Goal: Task Accomplishment & Management: Manage account settings

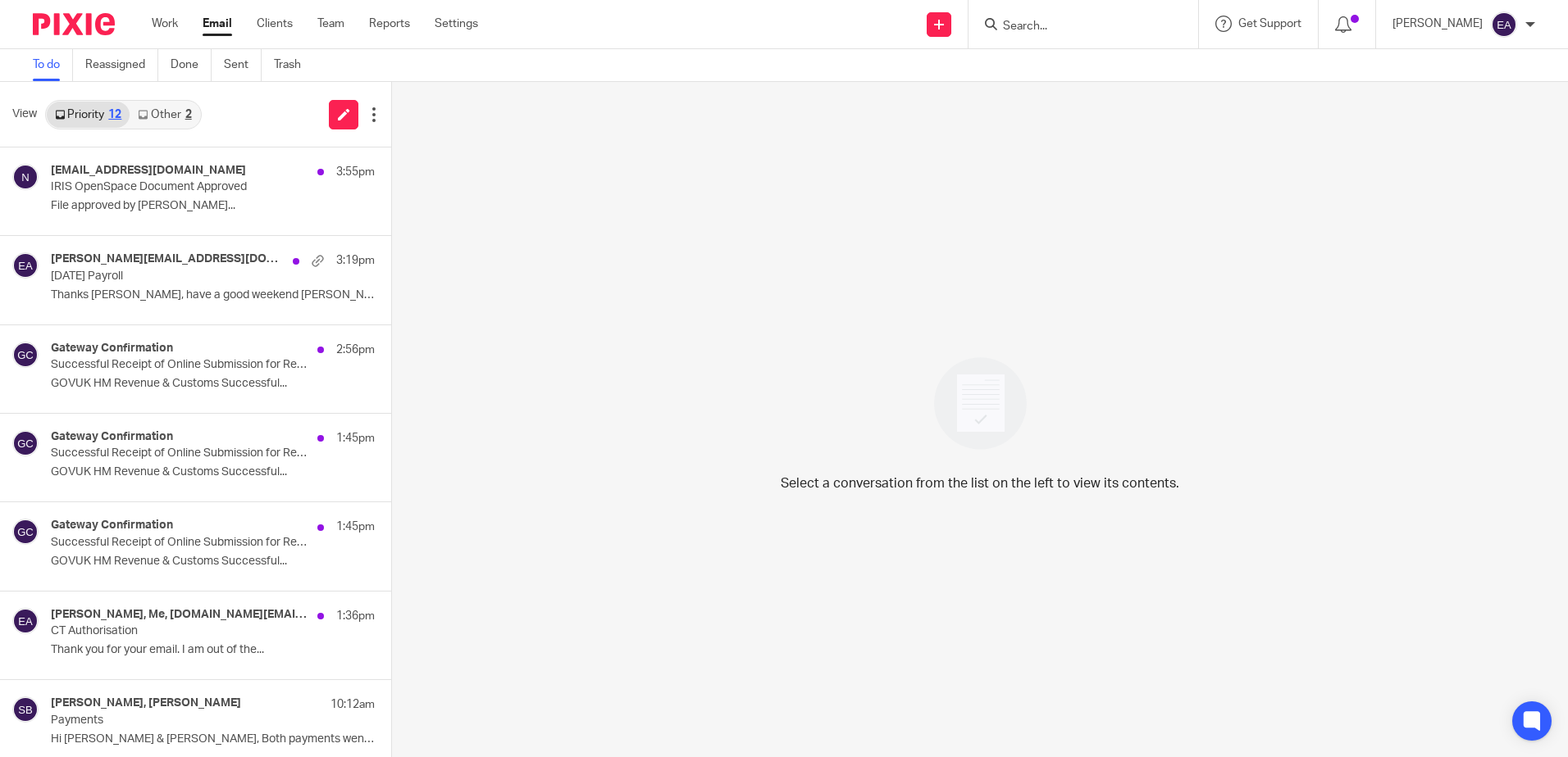
click at [166, 105] on link "Other 2" at bounding box center [164, 114] width 70 height 26
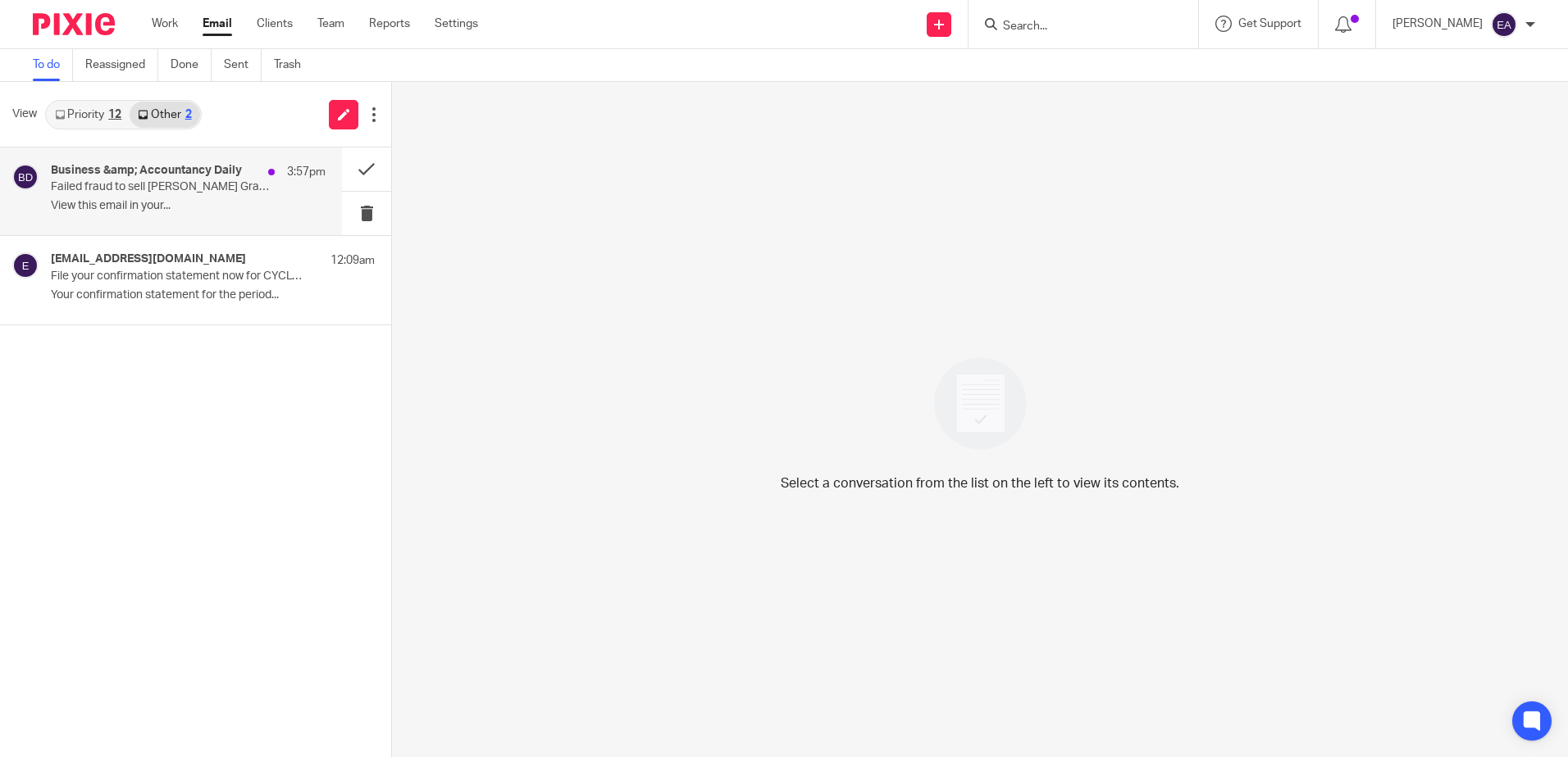
click at [164, 194] on p "Failed fraud to sell [PERSON_NAME] Graceland was a ‘travesty’ | 39% of employee…" at bounding box center [161, 188] width 220 height 14
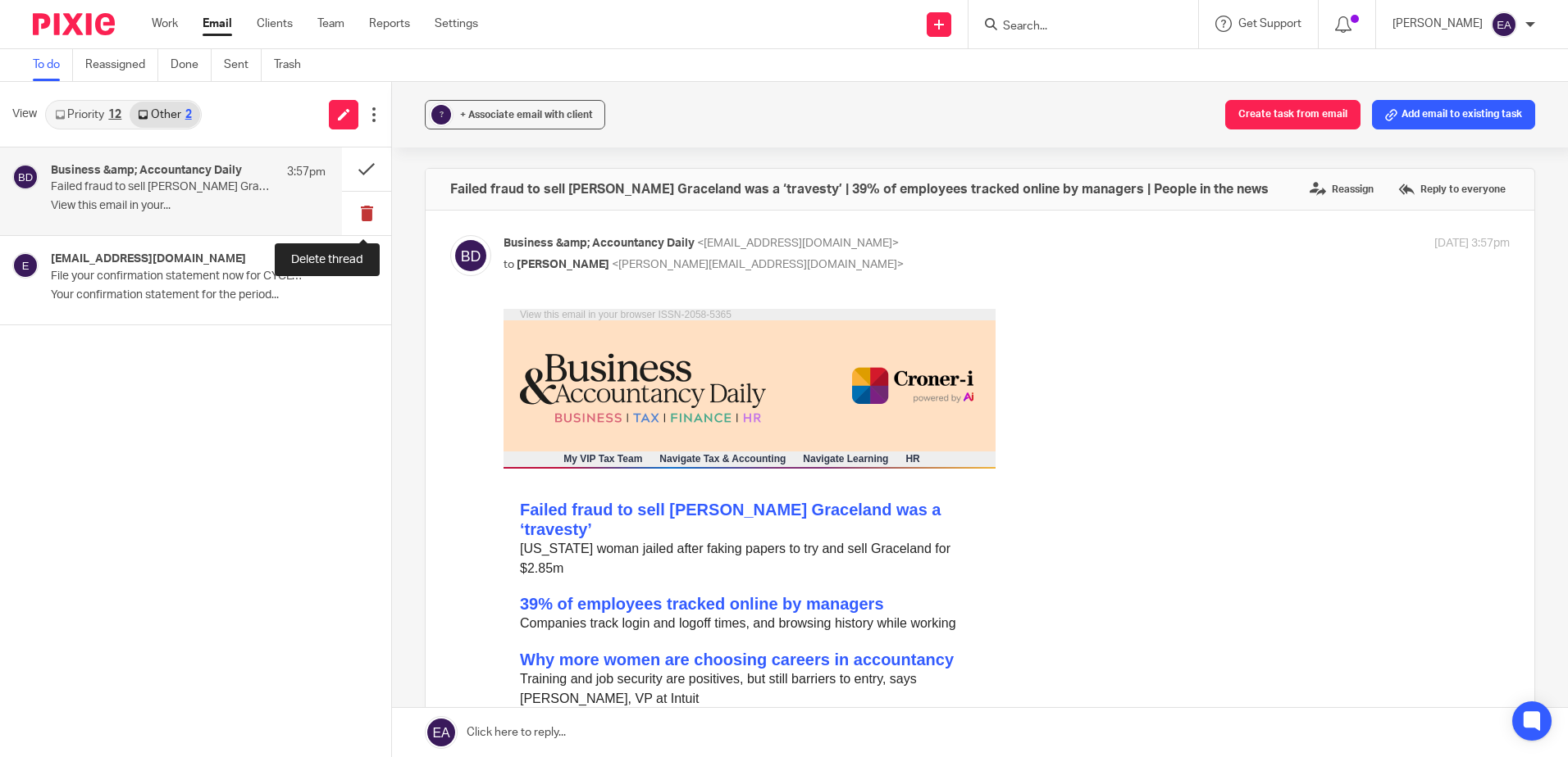
click at [354, 216] on button at bounding box center [366, 214] width 49 height 43
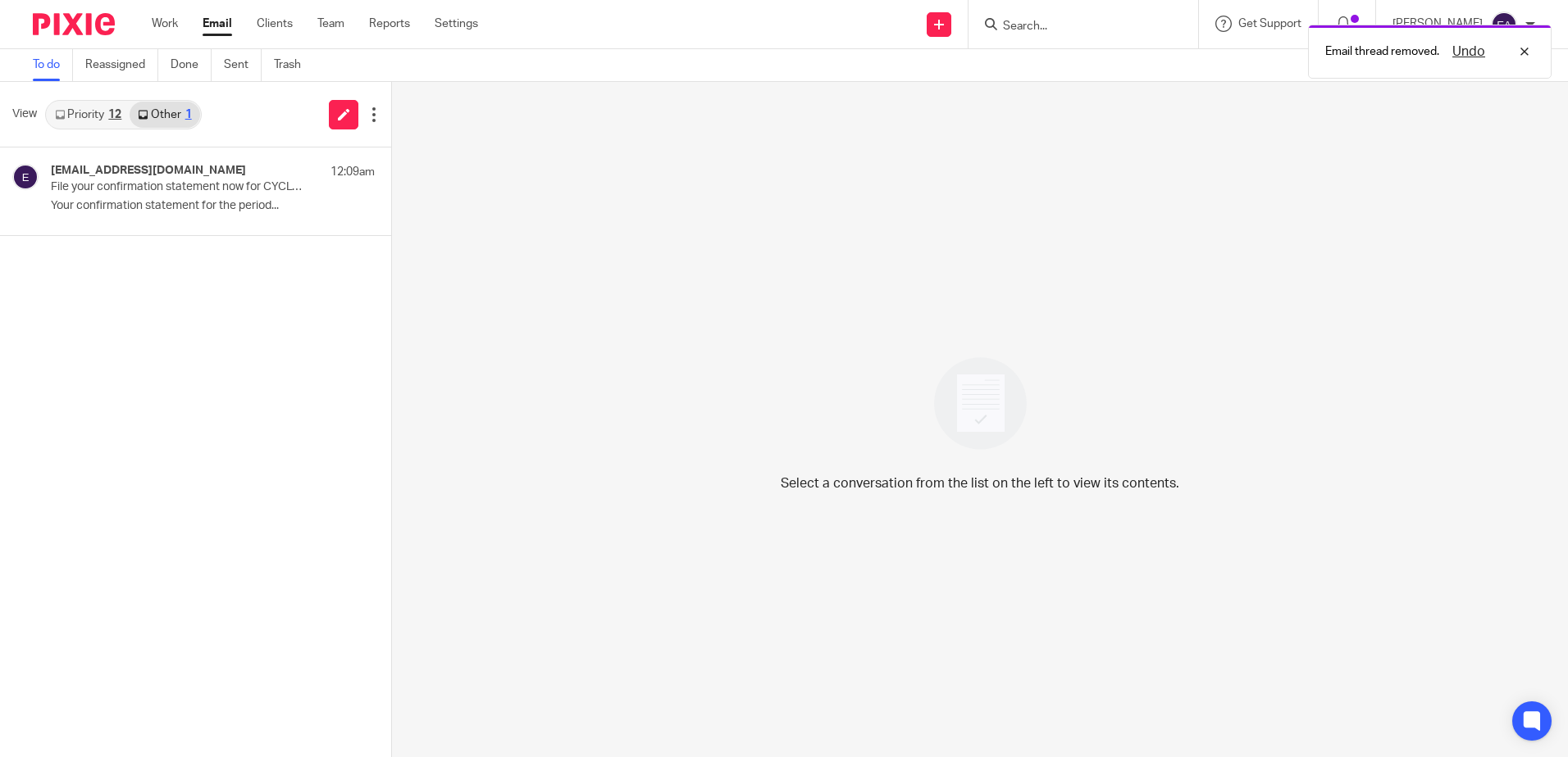
click at [104, 118] on link "Priority 12" at bounding box center [88, 114] width 83 height 26
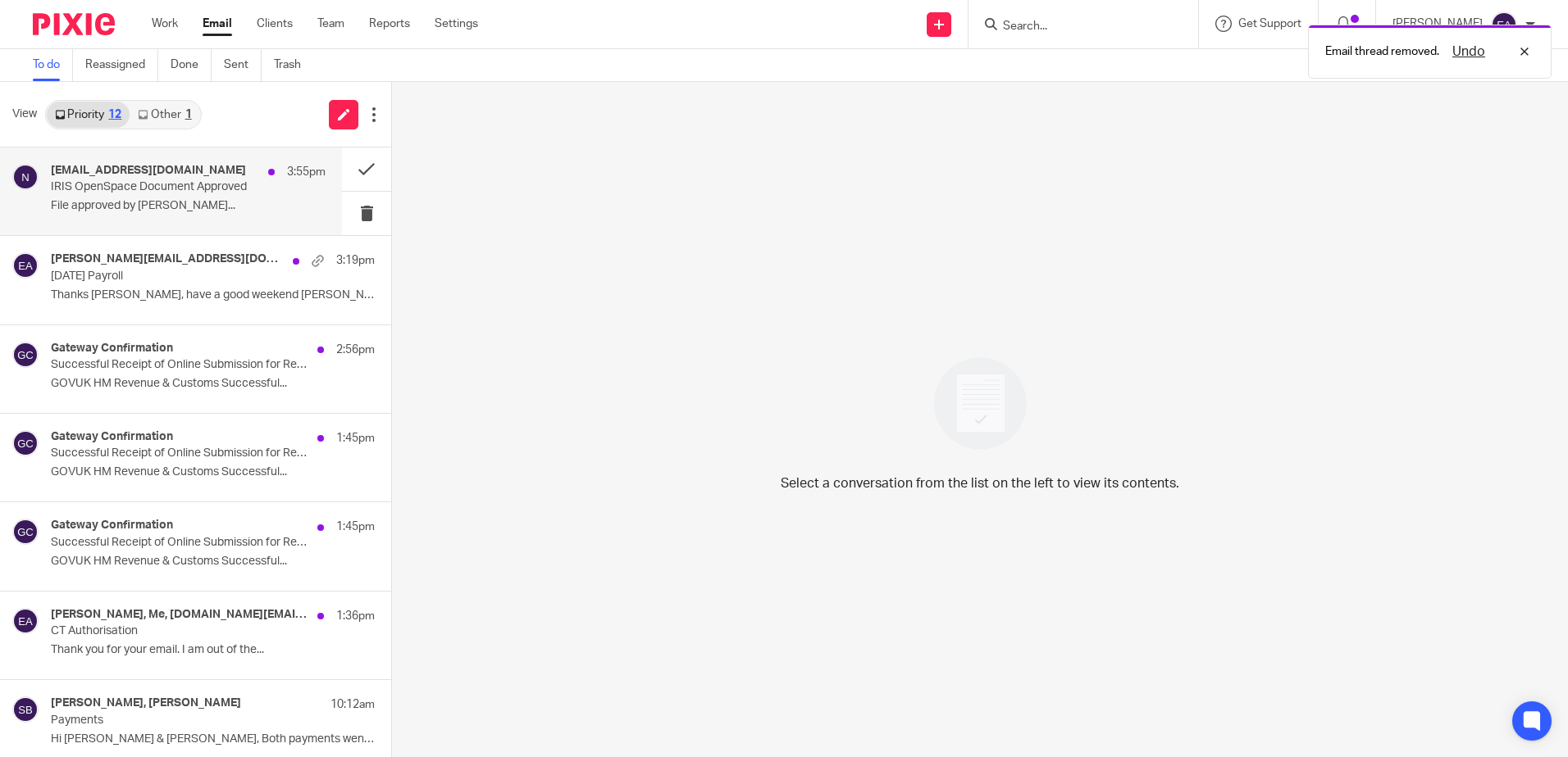
click at [117, 195] on div "[EMAIL_ADDRESS][DOMAIN_NAME] 3:55pm IRIS OpenSpace Document Approved File appro…" at bounding box center [189, 190] width 275 height 55
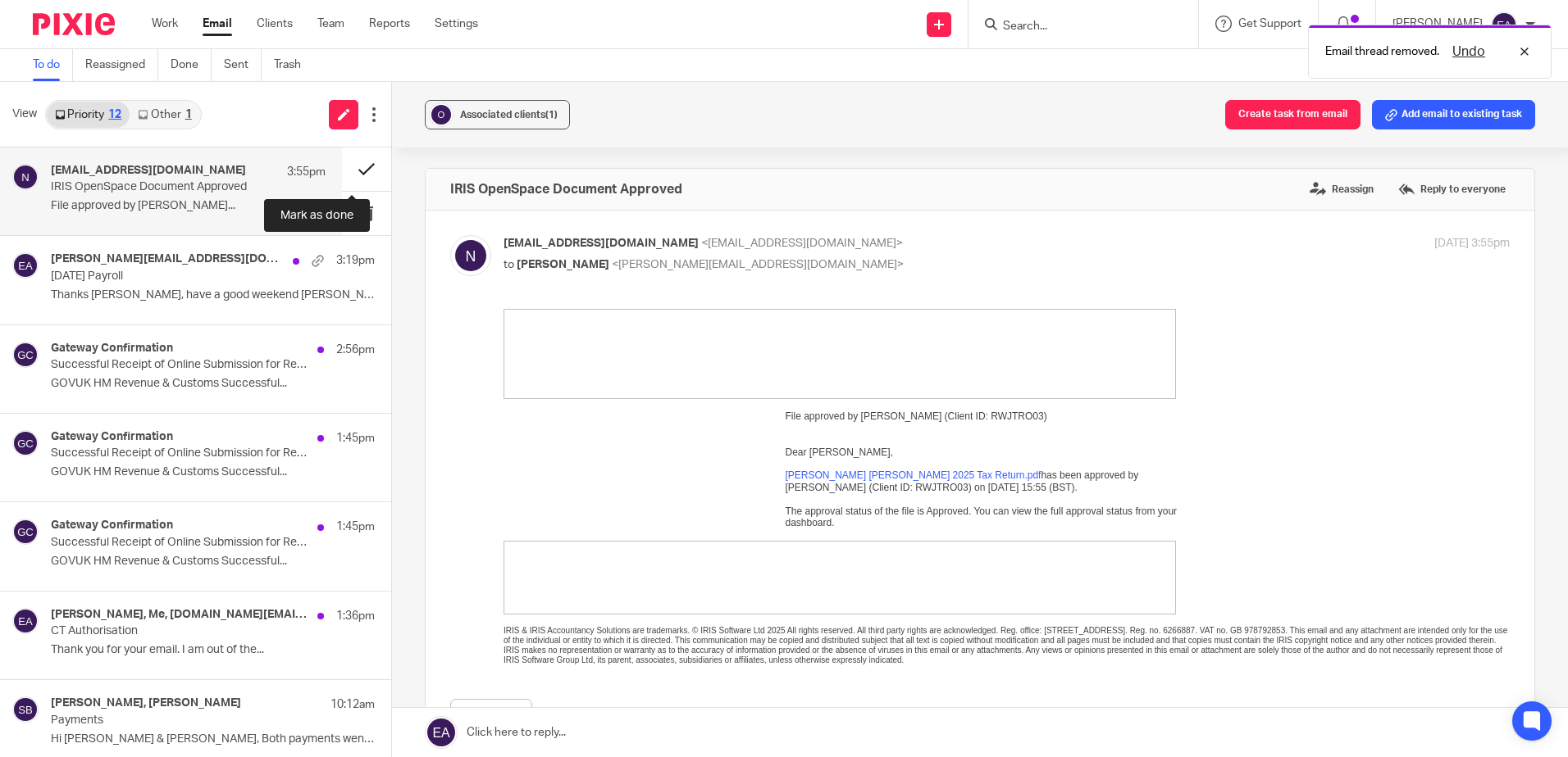
click at [354, 165] on button at bounding box center [366, 169] width 49 height 43
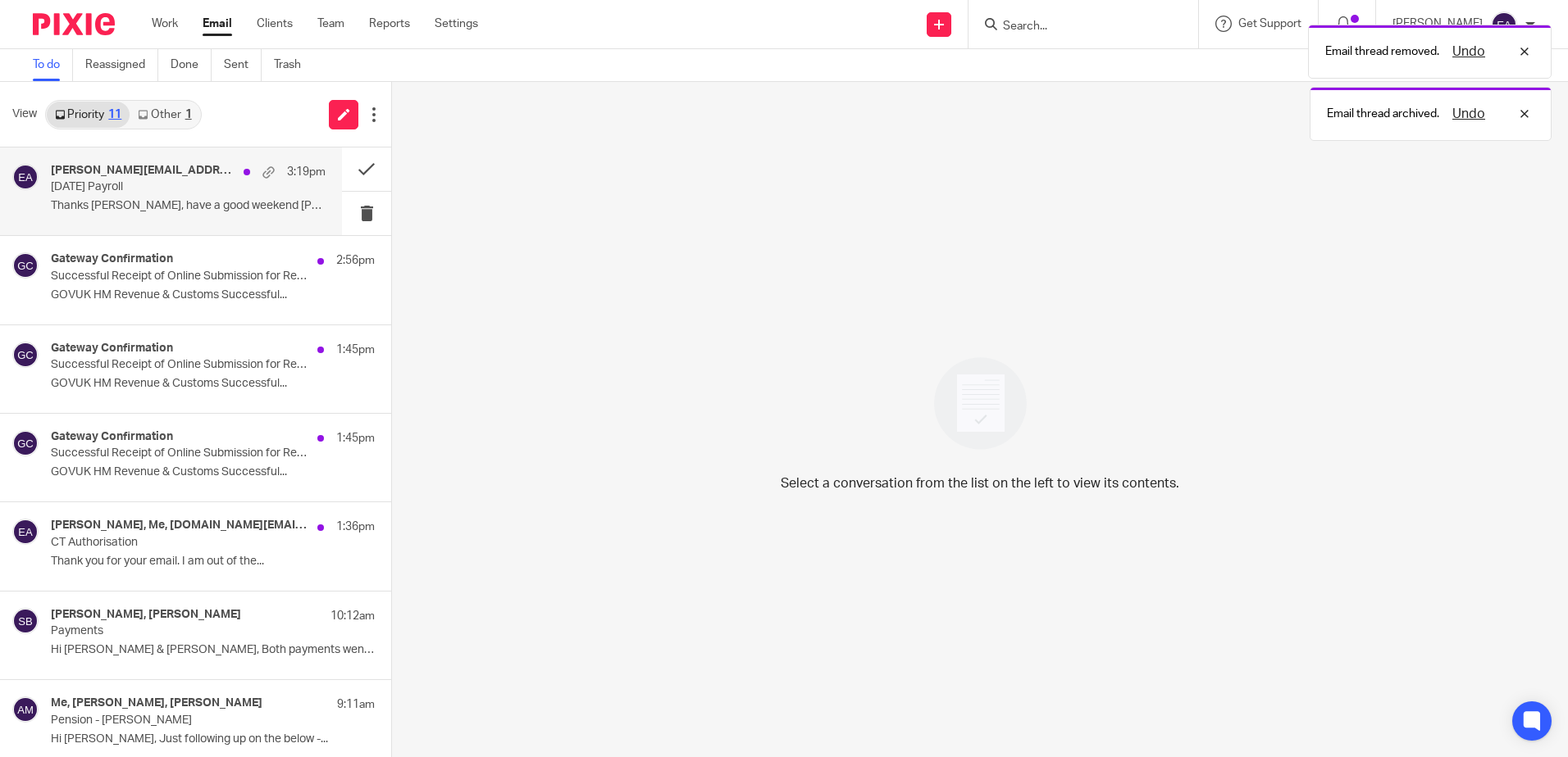
click at [117, 206] on p "Thanks [PERSON_NAME], have a good weekend [PERSON_NAME]..." at bounding box center [189, 207] width 275 height 14
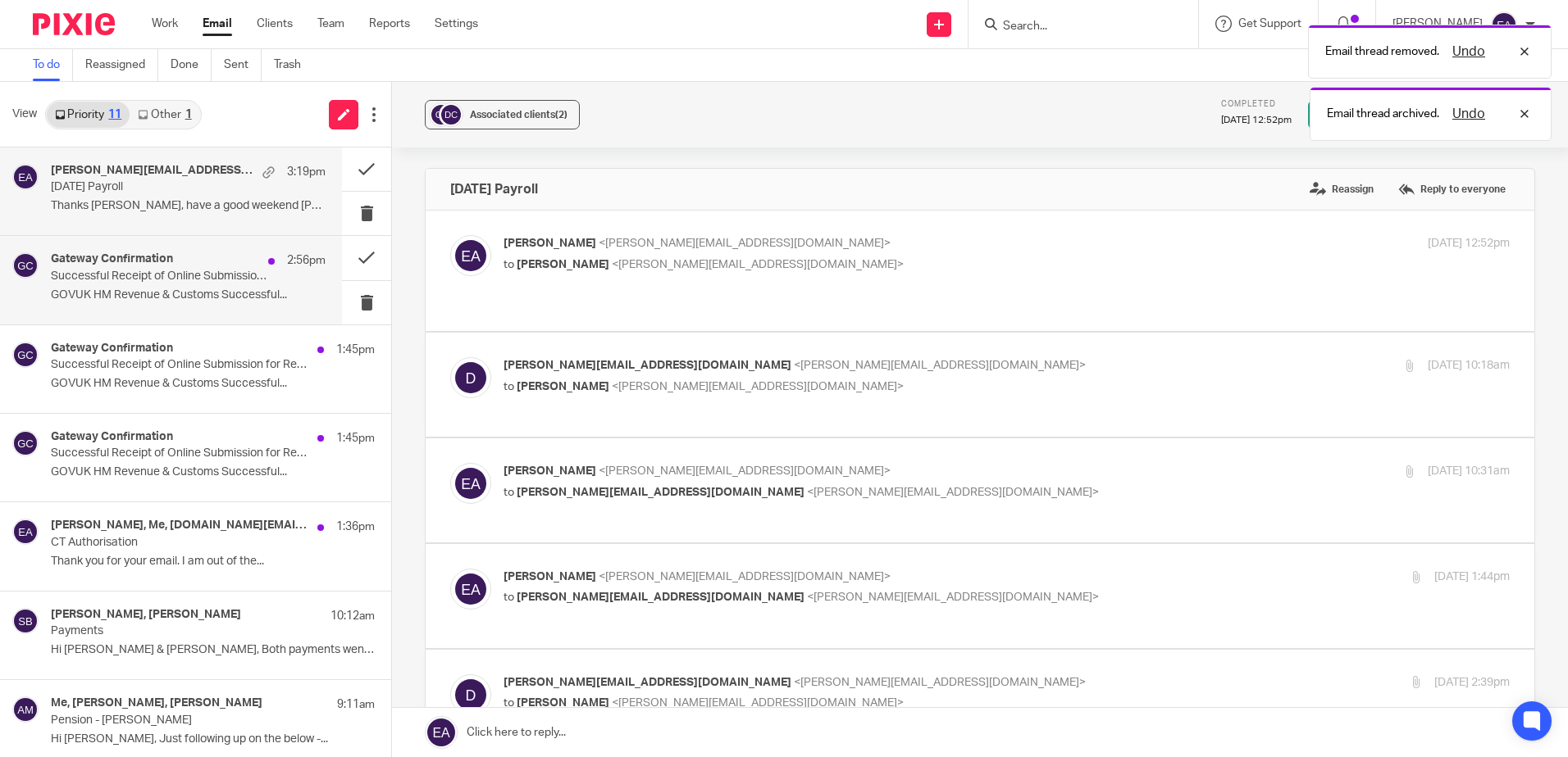
click at [152, 270] on p "Successful Receipt of Online Submission for Reference 120/HE22994" at bounding box center [161, 277] width 220 height 14
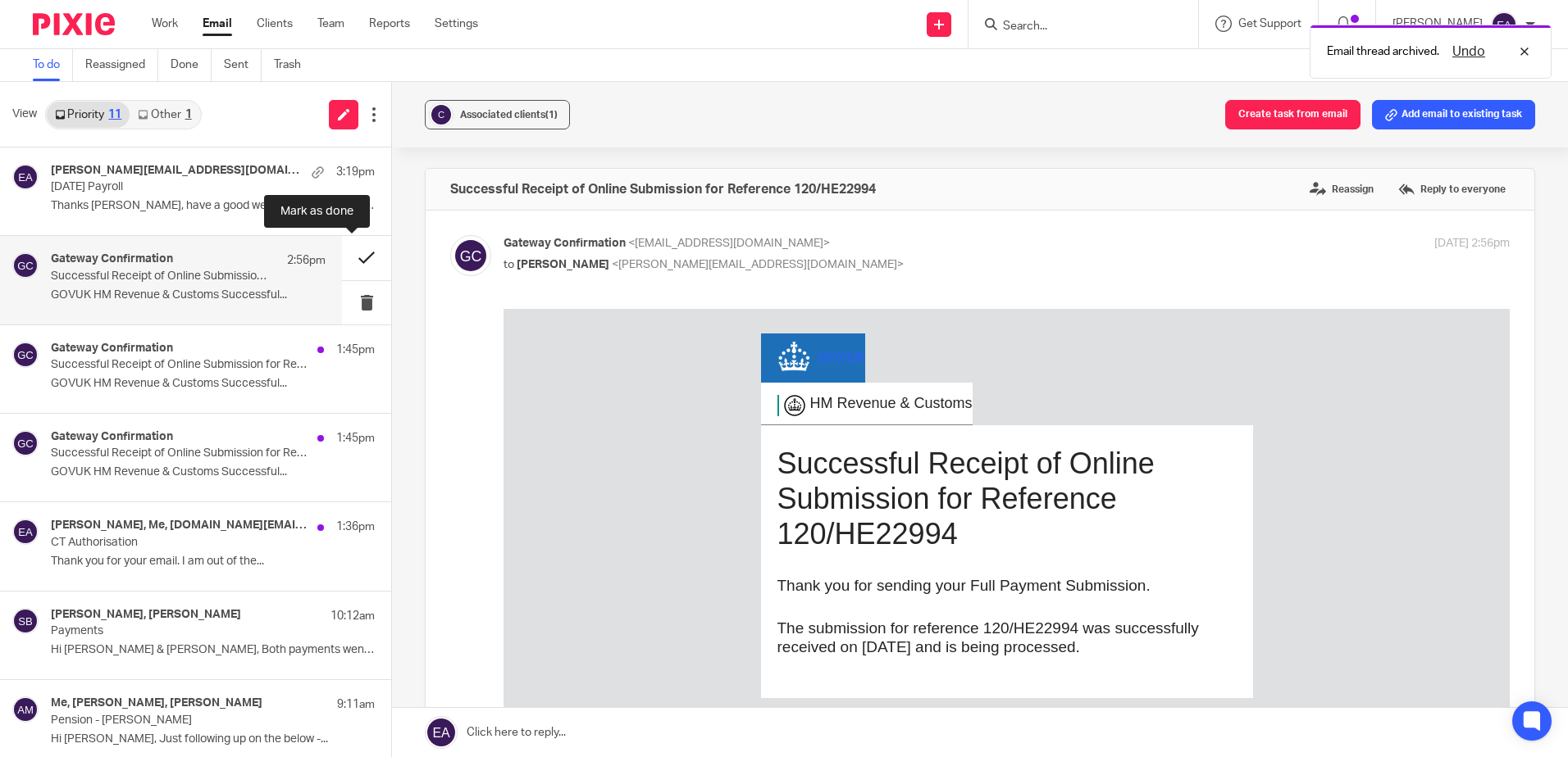
click at [344, 263] on button at bounding box center [366, 258] width 49 height 43
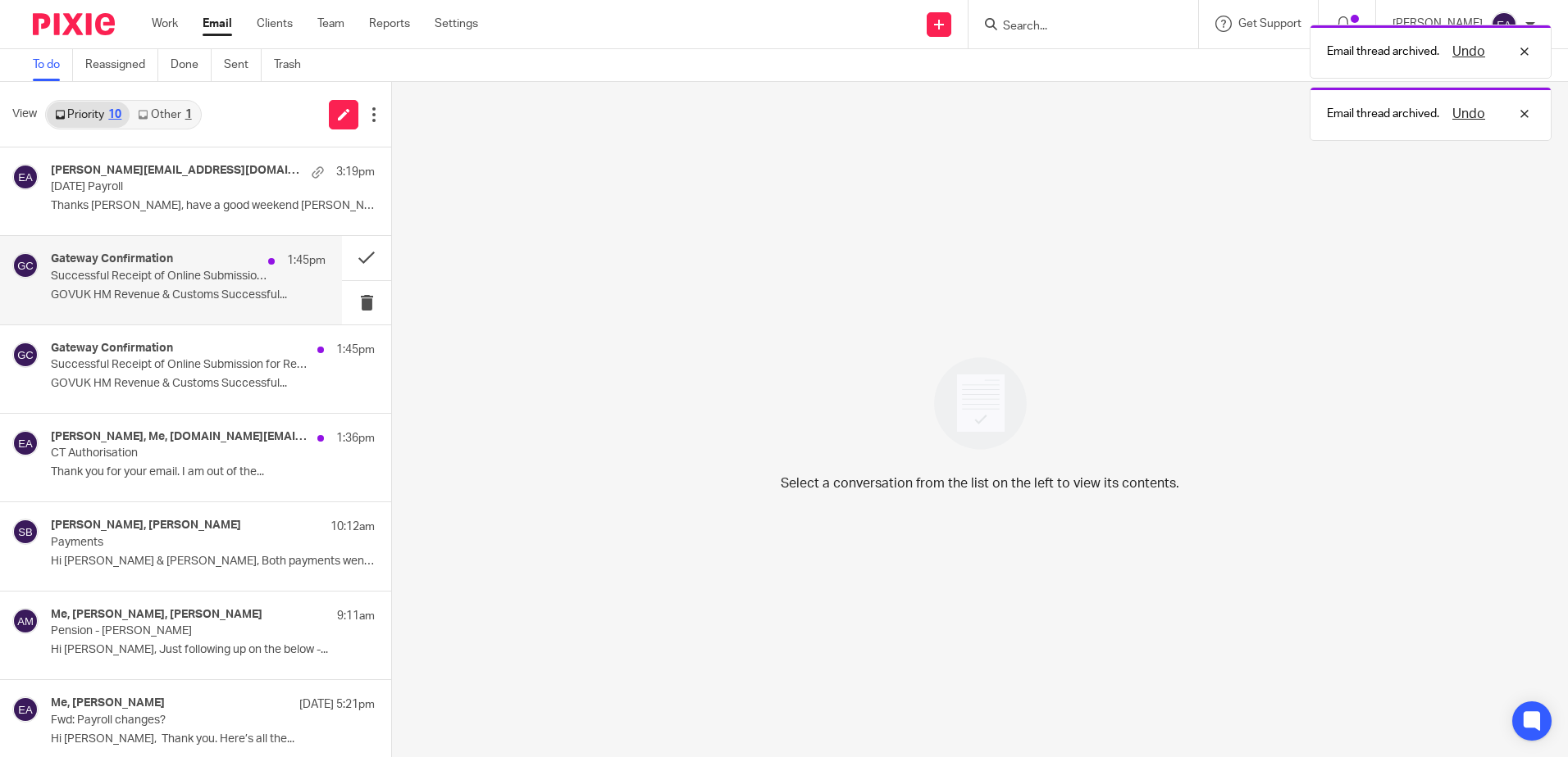
click at [99, 285] on div "Gateway Confirmation 1:45pm Successful Receipt of Online Submission for Referen…" at bounding box center [189, 279] width 275 height 55
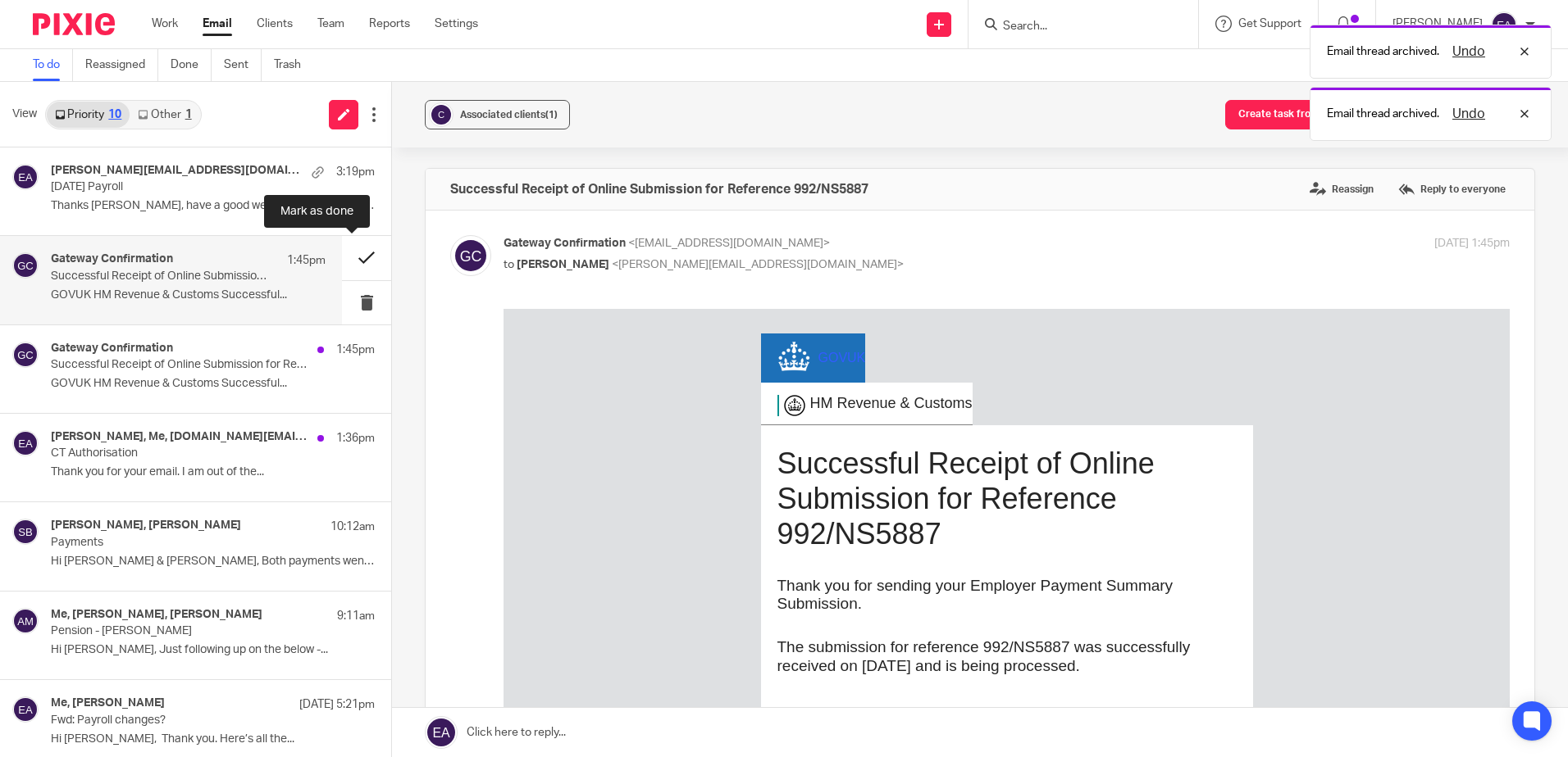
click at [353, 263] on button at bounding box center [366, 258] width 49 height 43
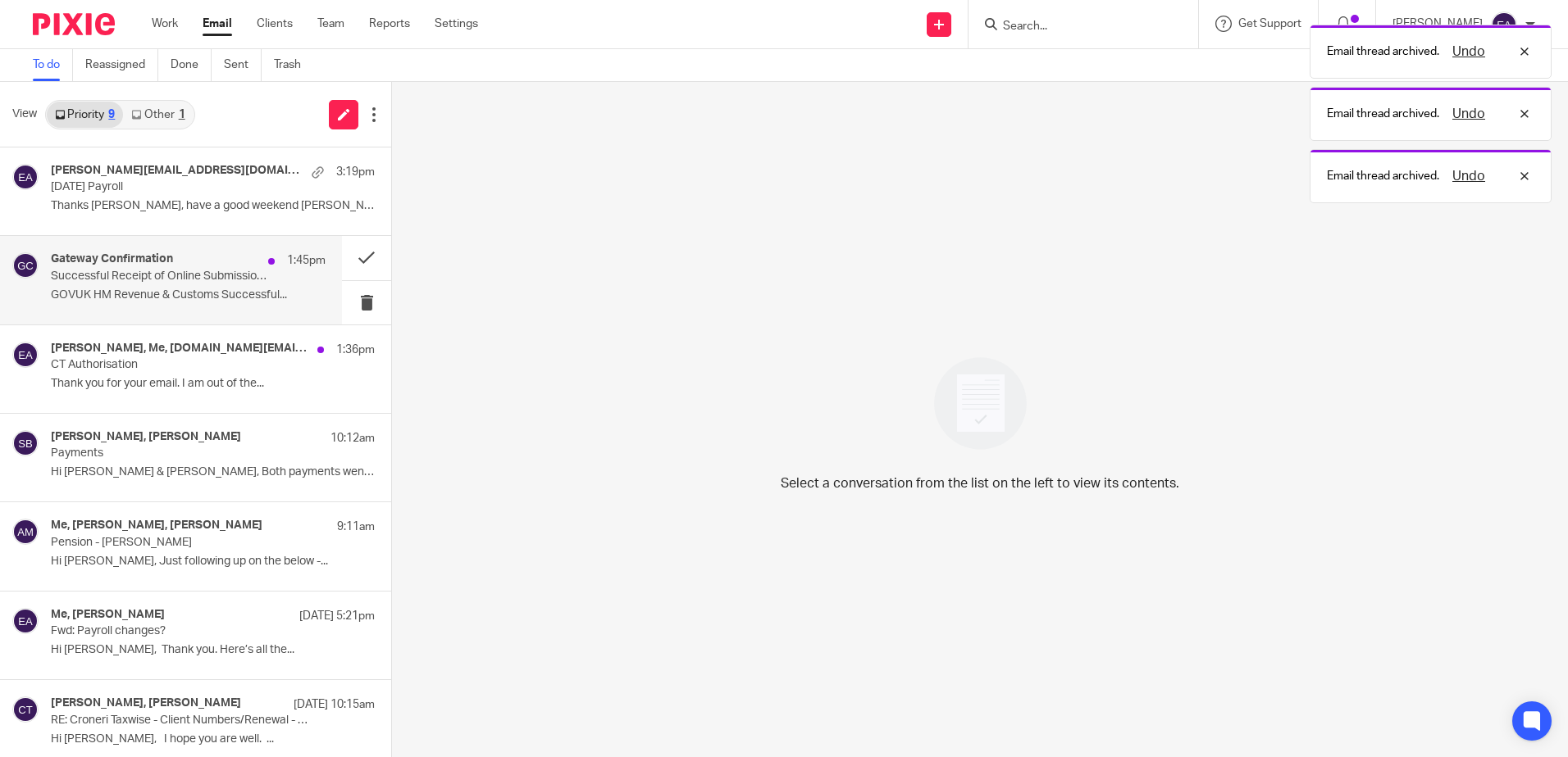
click at [114, 273] on p "Successful Receipt of Online Submission for Reference 992/NS5887" at bounding box center [161, 277] width 220 height 14
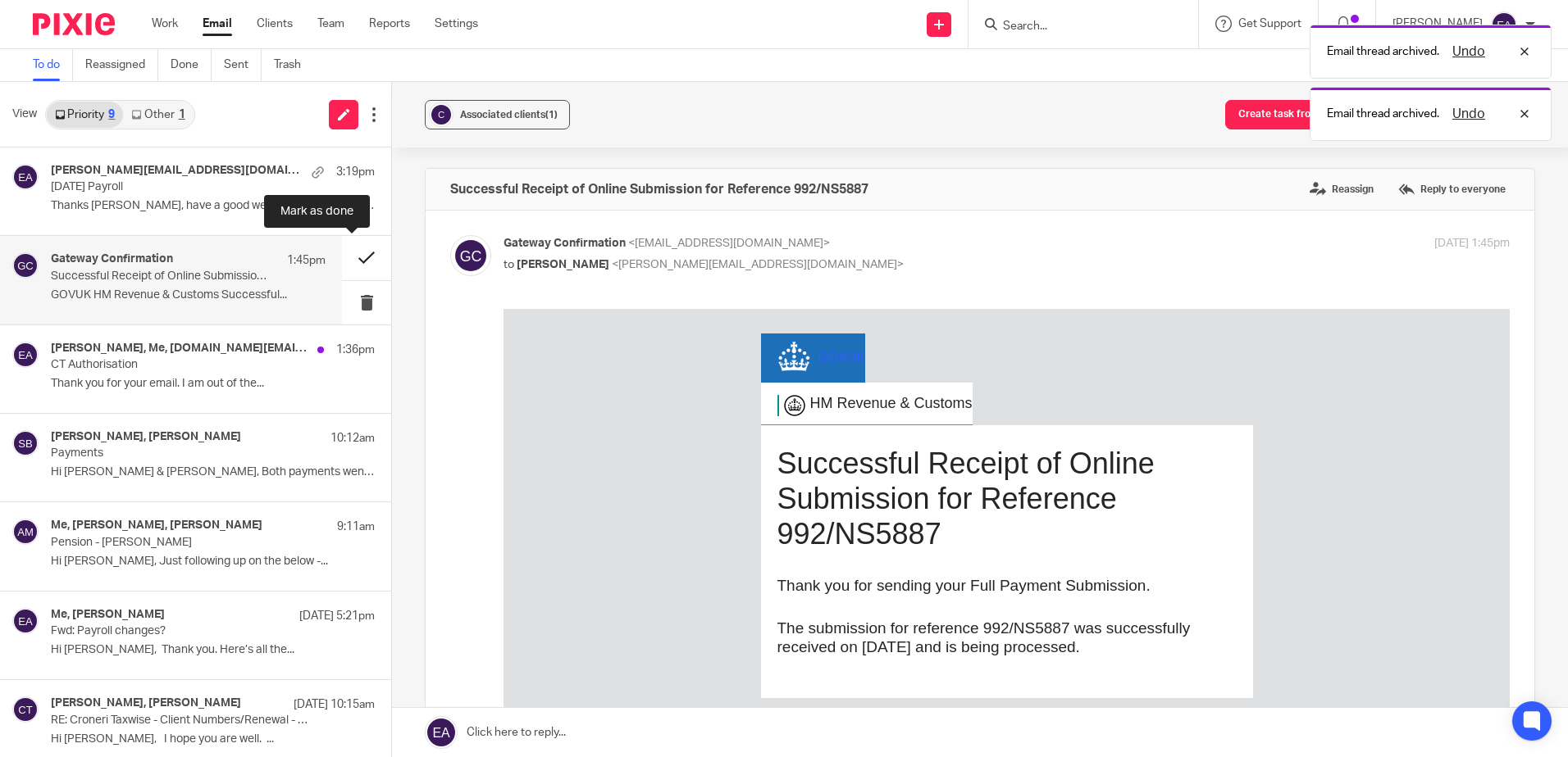
click at [345, 259] on button at bounding box center [366, 258] width 49 height 43
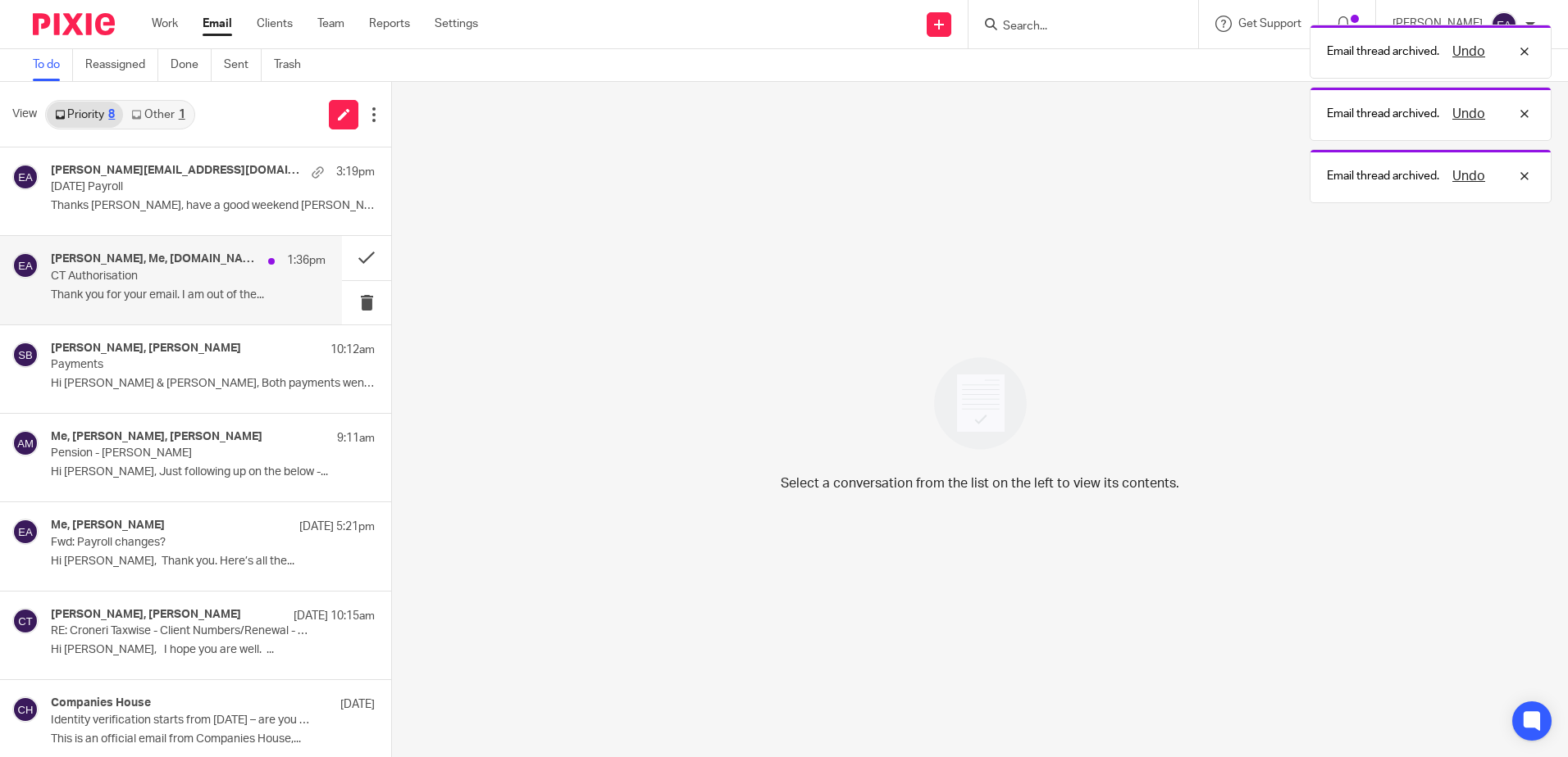
click at [85, 265] on h4 "[PERSON_NAME], Me, [DOMAIN_NAME][EMAIL_ADDRESS][DOMAIN_NAME]" at bounding box center [155, 260] width 209 height 14
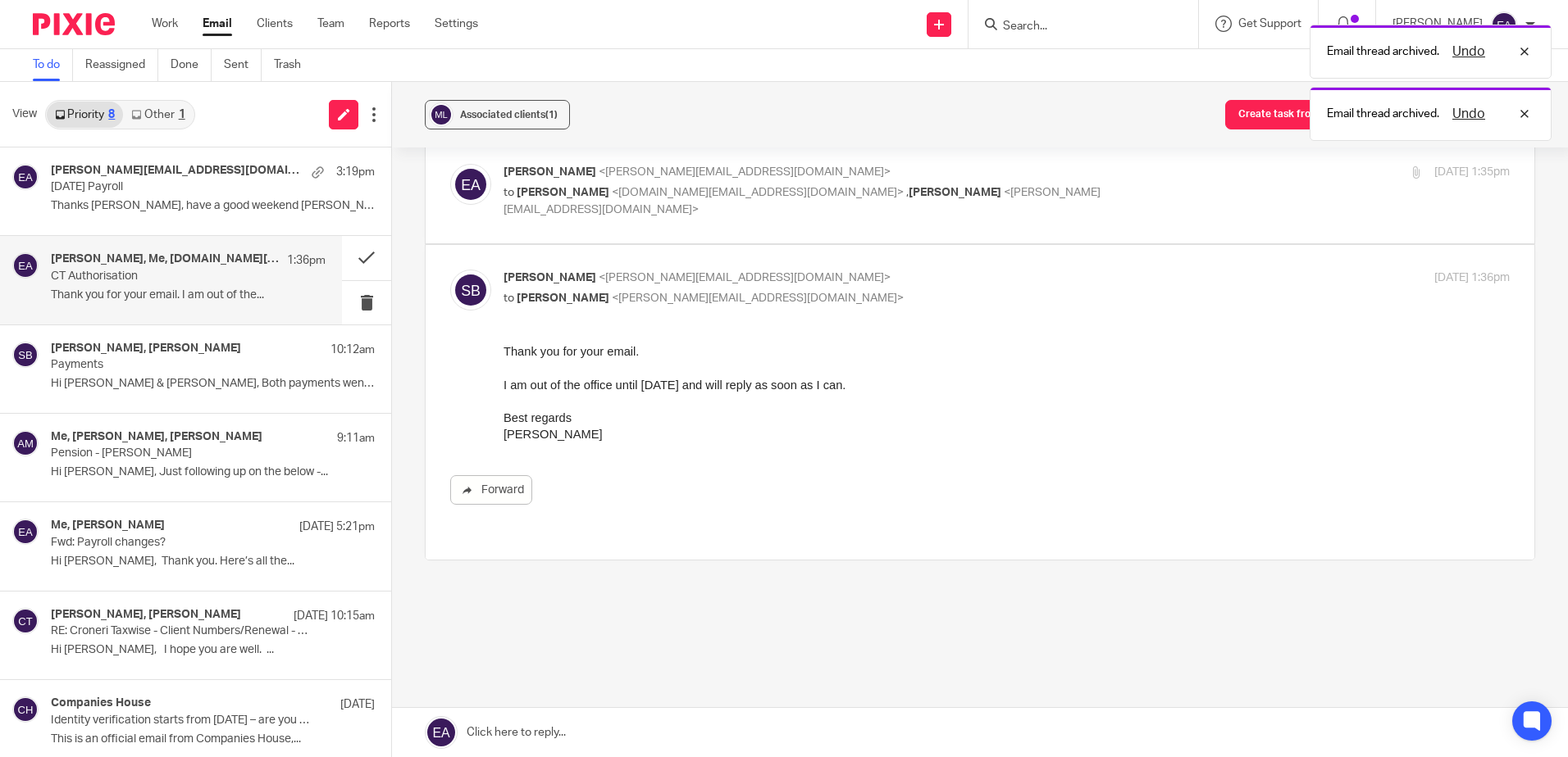
scroll to position [322, 0]
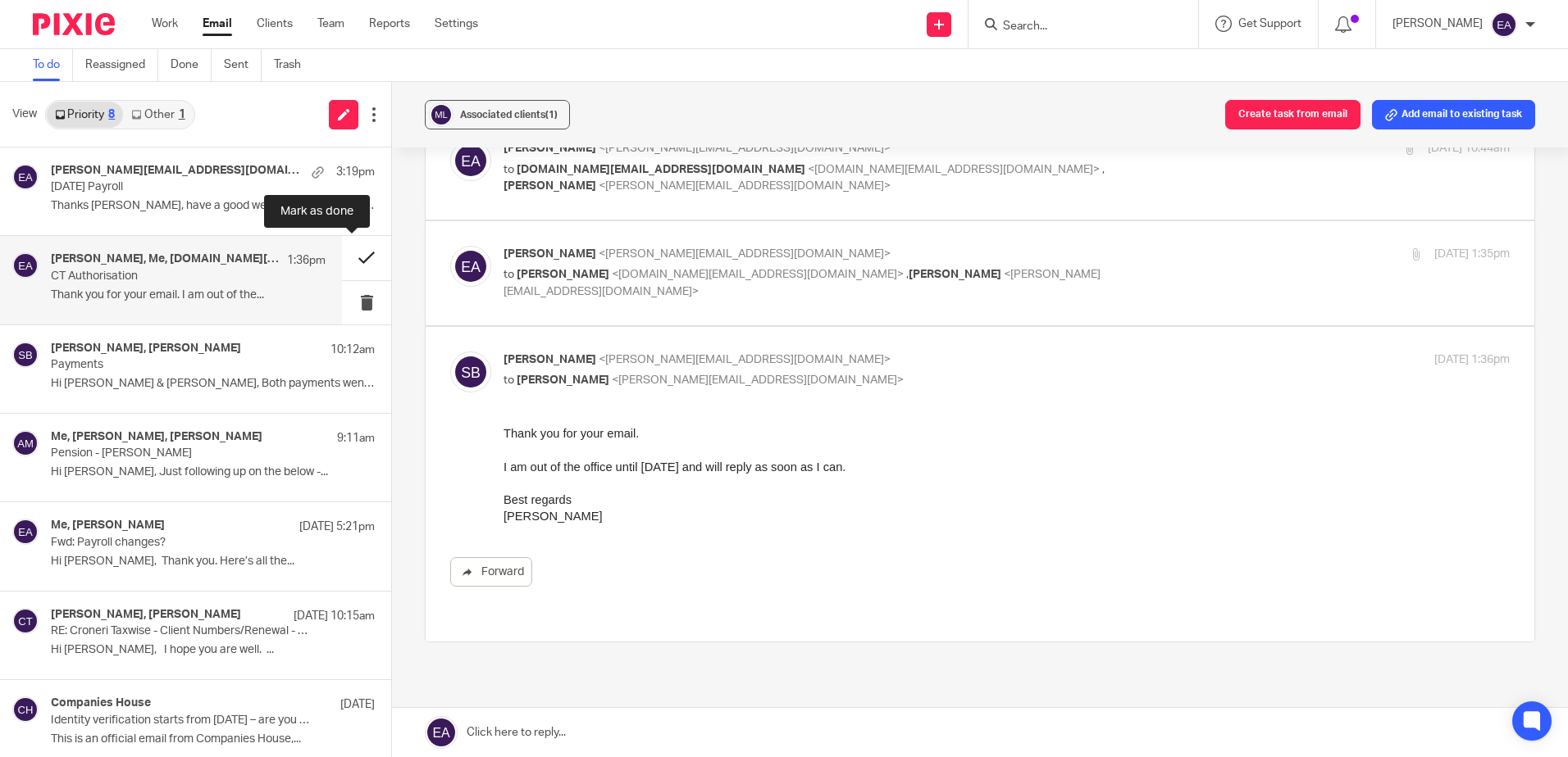
click at [354, 258] on button at bounding box center [366, 258] width 49 height 43
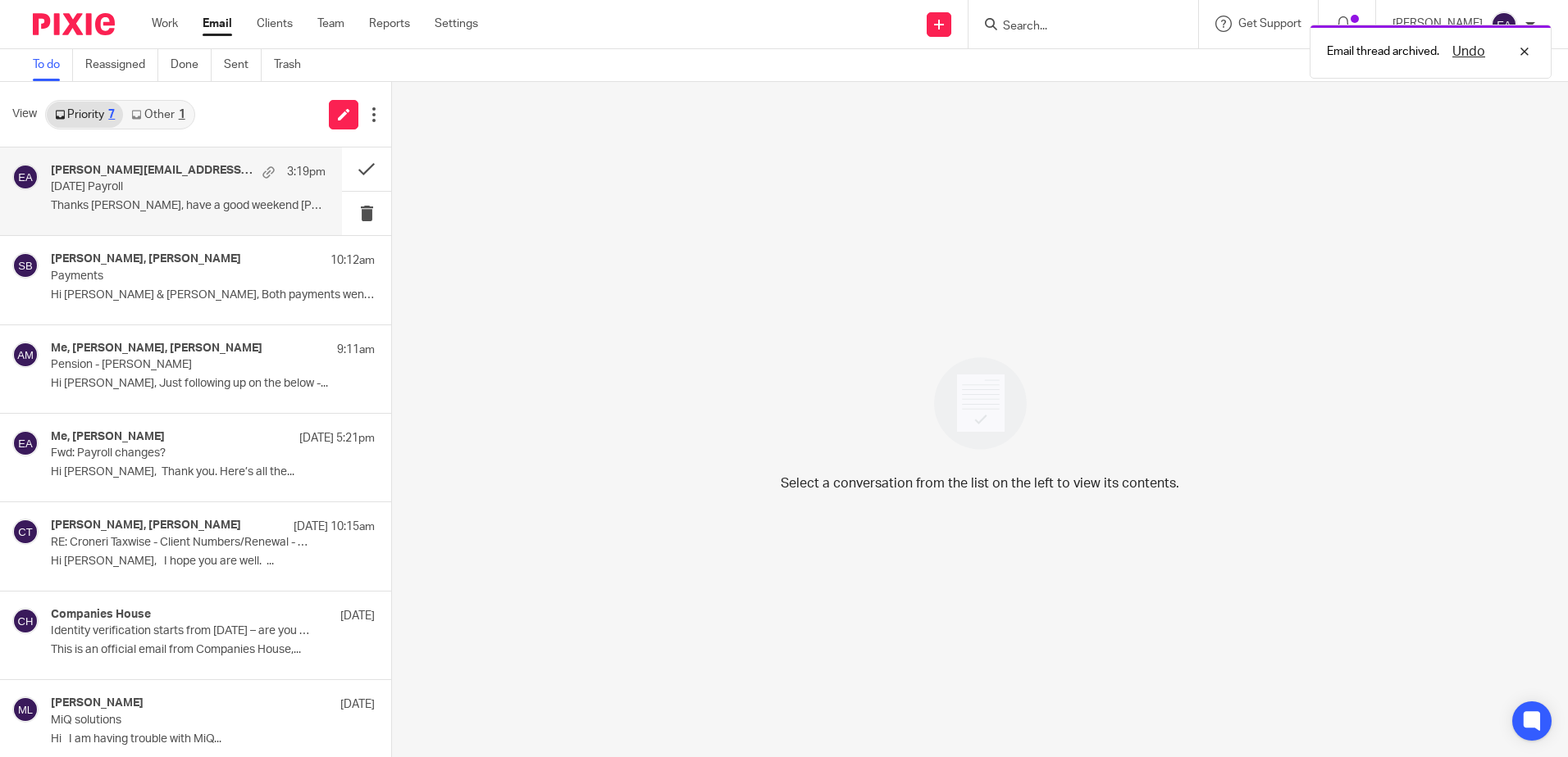
click at [207, 189] on p "[DATE] Payroll" at bounding box center [161, 188] width 220 height 14
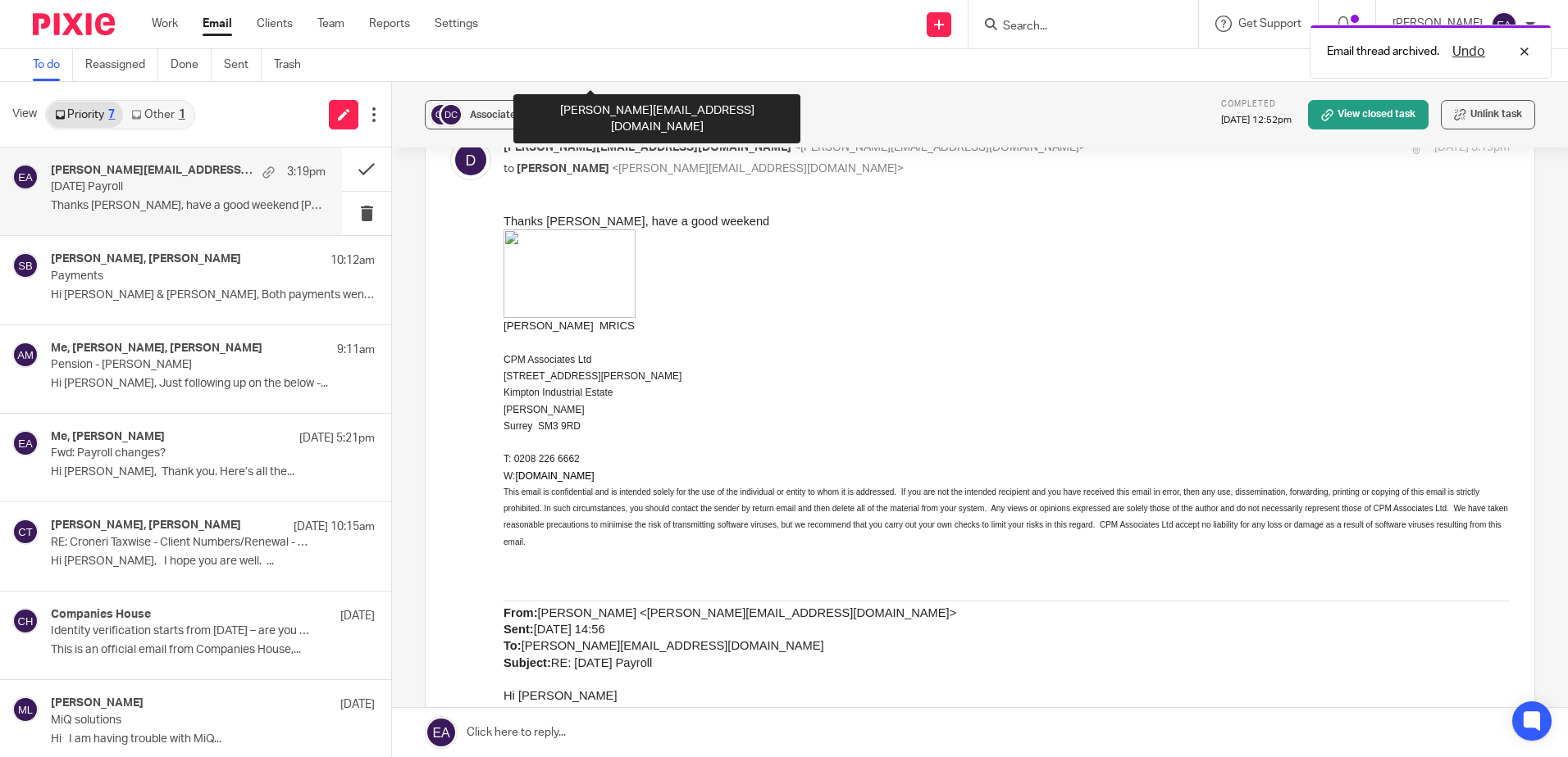
scroll to position [819, 0]
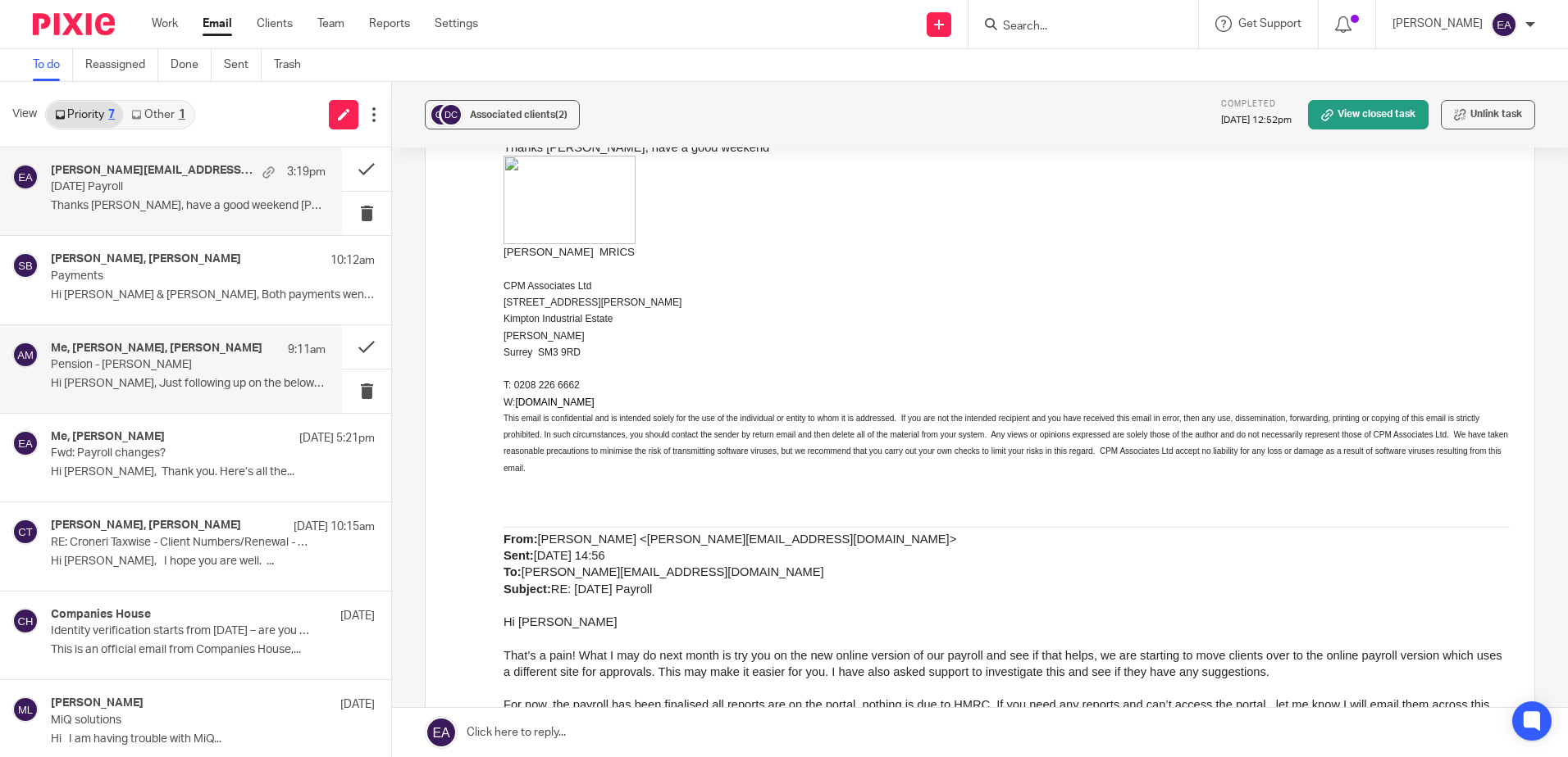
click at [166, 372] on p "Pension - [PERSON_NAME]" at bounding box center [161, 365] width 220 height 14
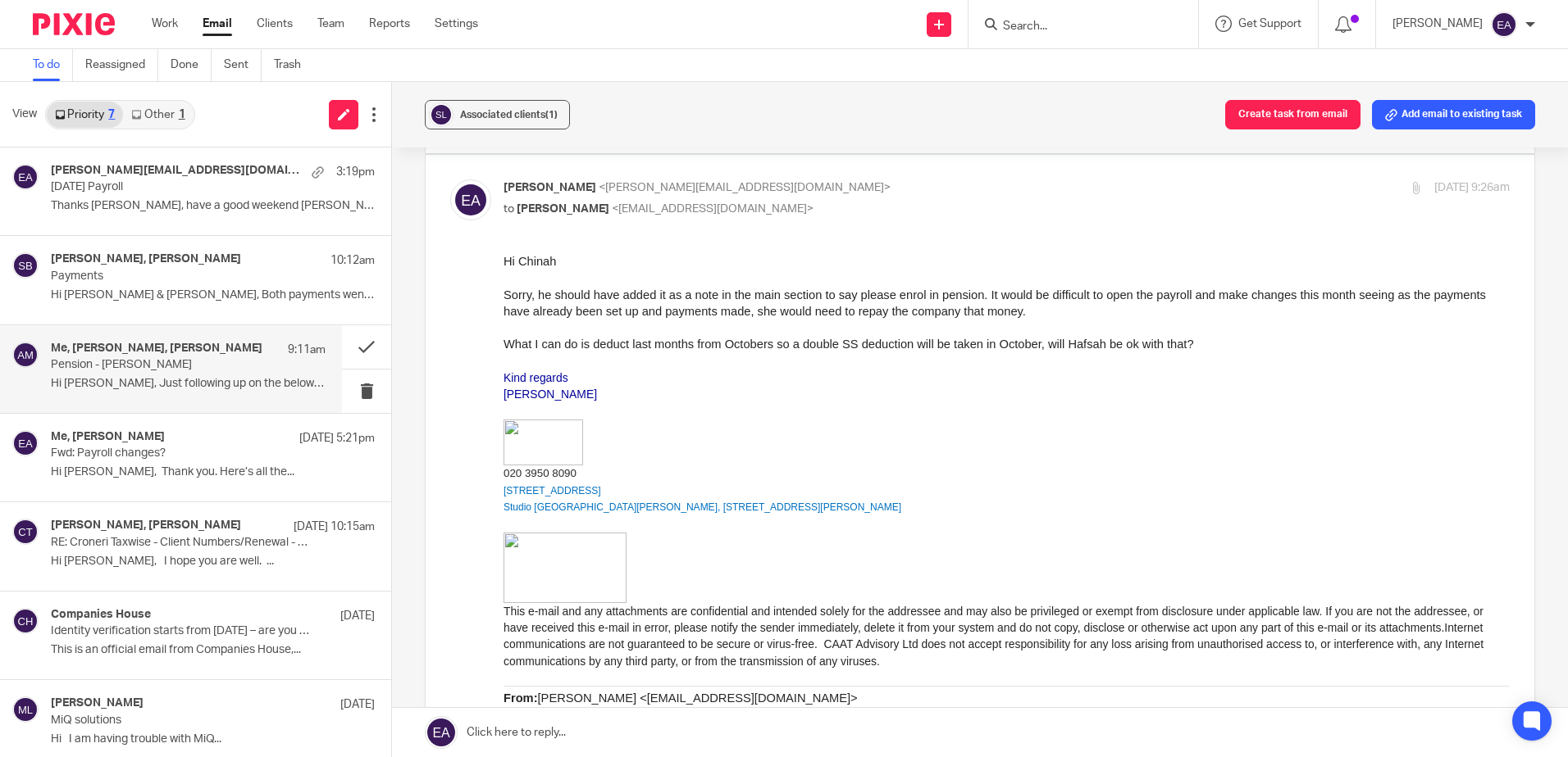
scroll to position [1147, 0]
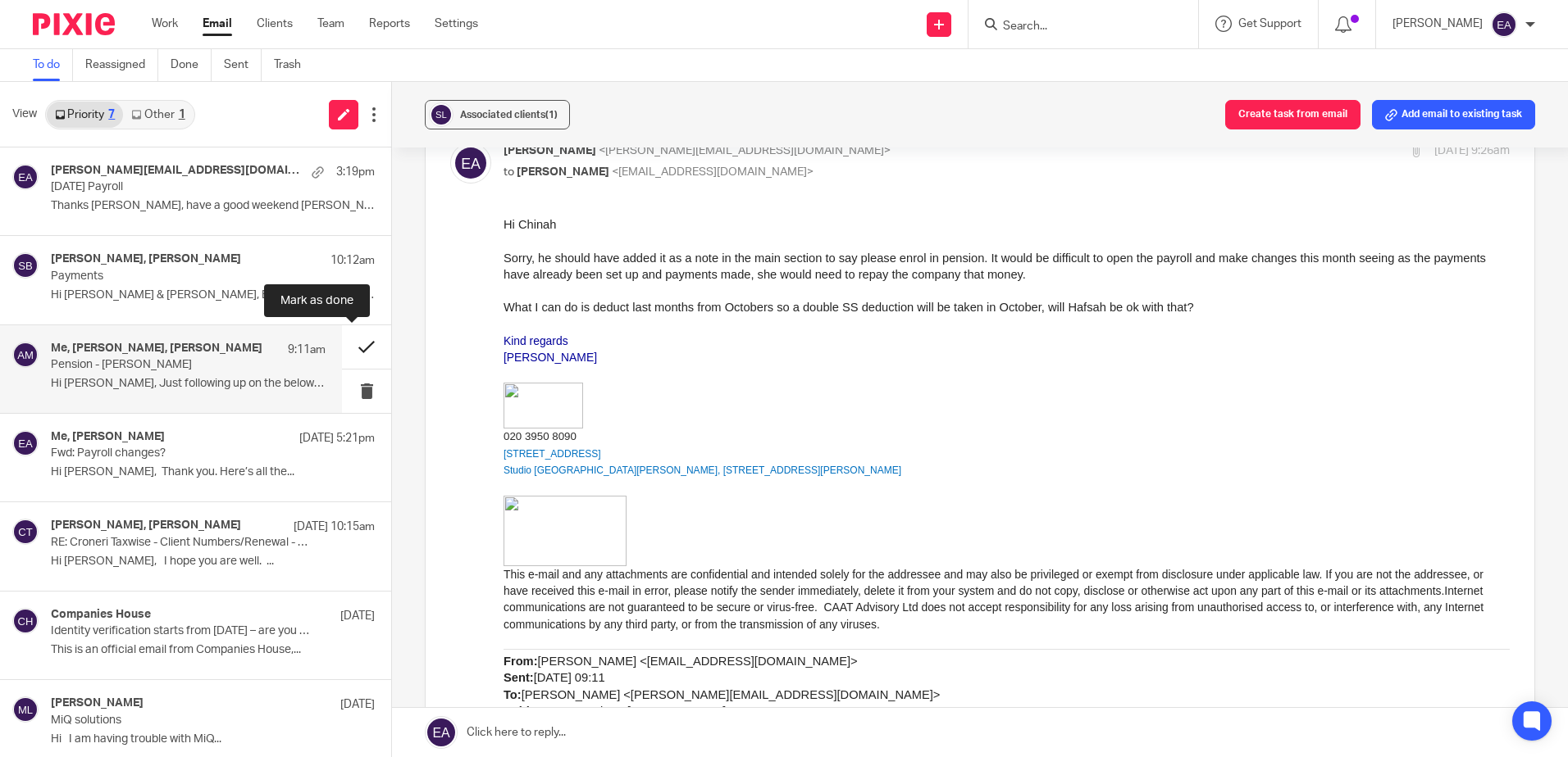
click at [349, 351] on button at bounding box center [366, 347] width 49 height 43
